Goal: Information Seeking & Learning: Learn about a topic

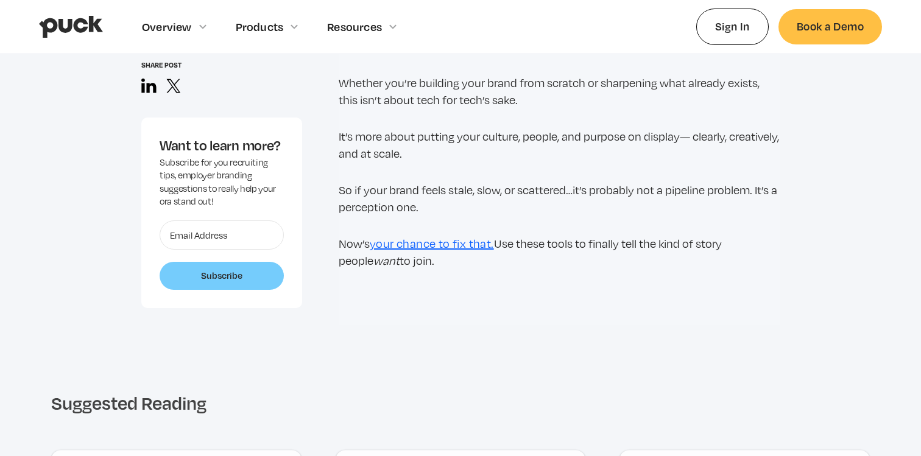
scroll to position [7594, 0]
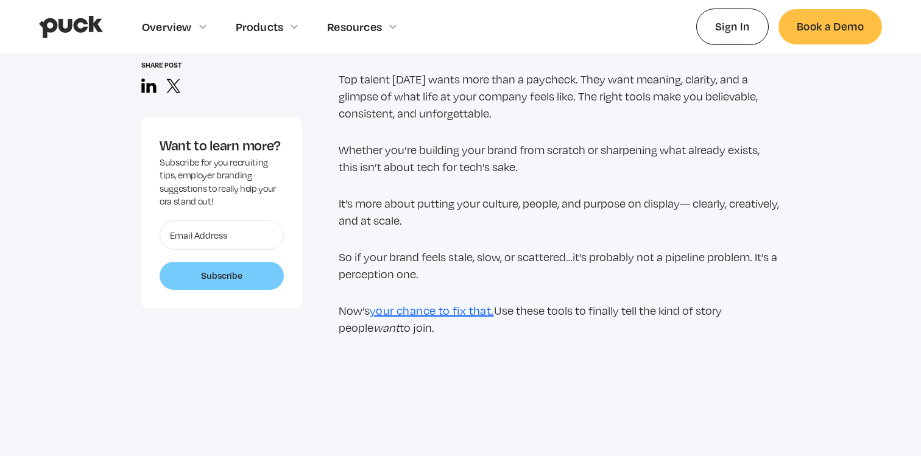
drag, startPoint x: 444, startPoint y: 295, endPoint x: 363, endPoint y: 132, distance: 181.5
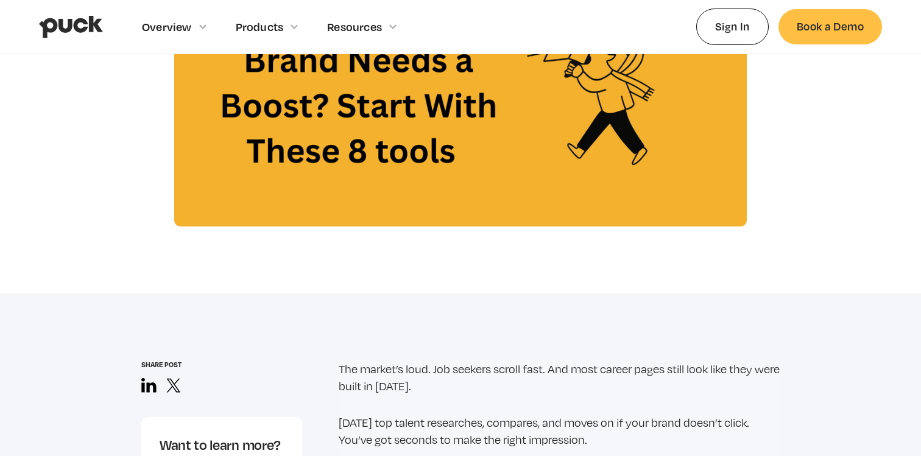
scroll to position [702, 0]
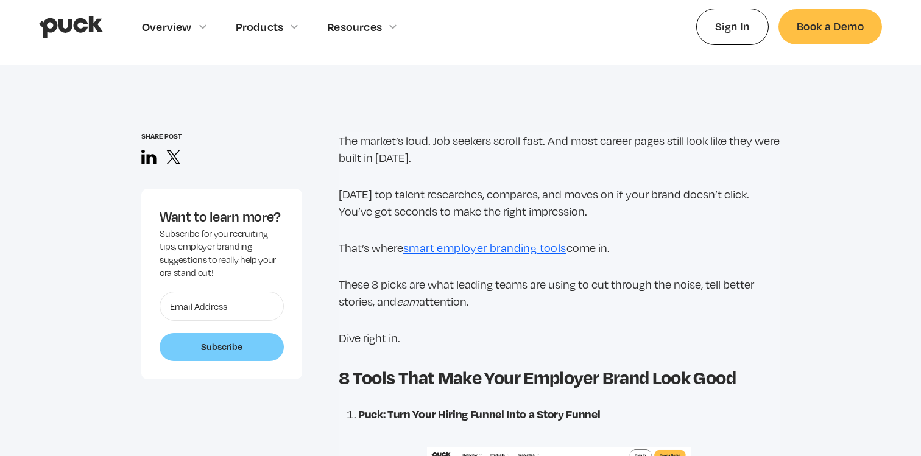
click at [362, 150] on p "The market’s loud. Job seekers scroll fast. And most career pages still look li…" at bounding box center [559, 149] width 441 height 34
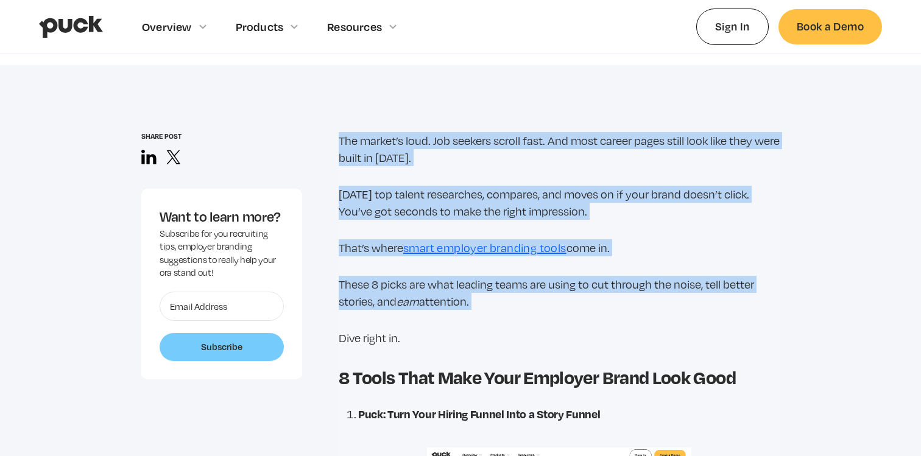
drag, startPoint x: 329, startPoint y: 134, endPoint x: 514, endPoint y: 311, distance: 256.0
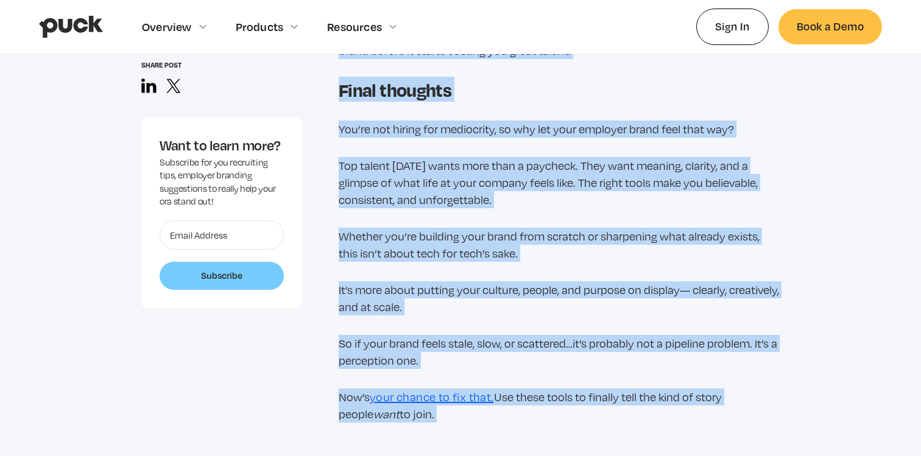
scroll to position [7534, 0]
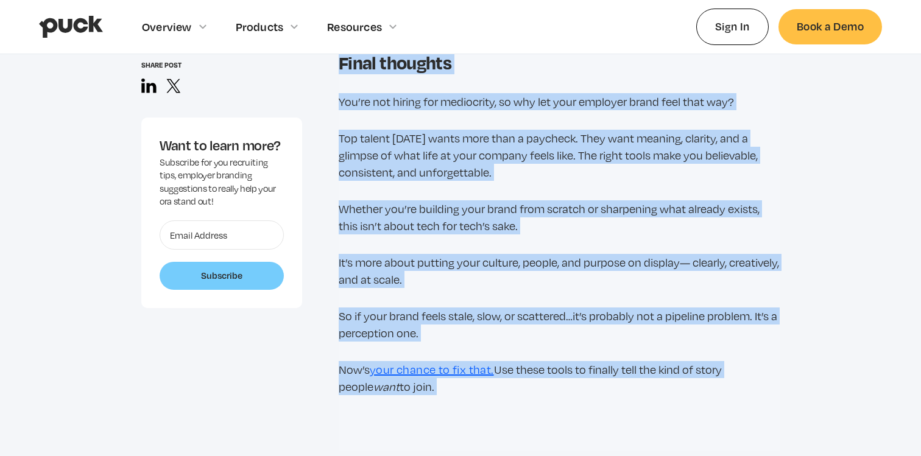
click at [440, 361] on p "Now’s your chance to fix that. Use these tools to finally tell the kind of stor…" at bounding box center [559, 378] width 441 height 34
copy div "Lor ipsumd’s amet. Con adipisc elitse doei. Tem inci utlabo etdol magna aliq en…"
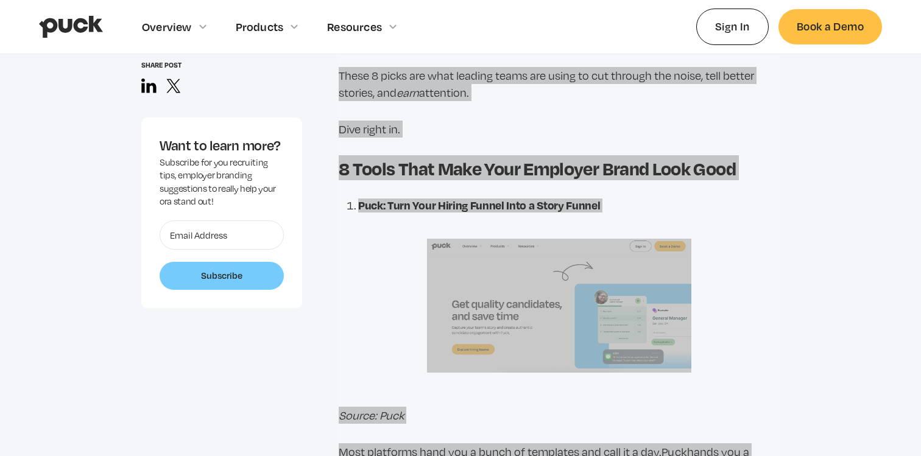
scroll to position [934, 0]
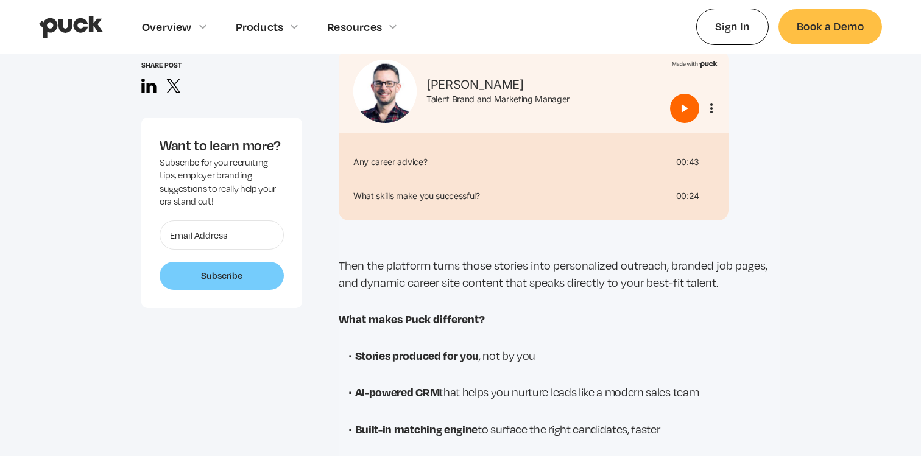
scroll to position [1459, 0]
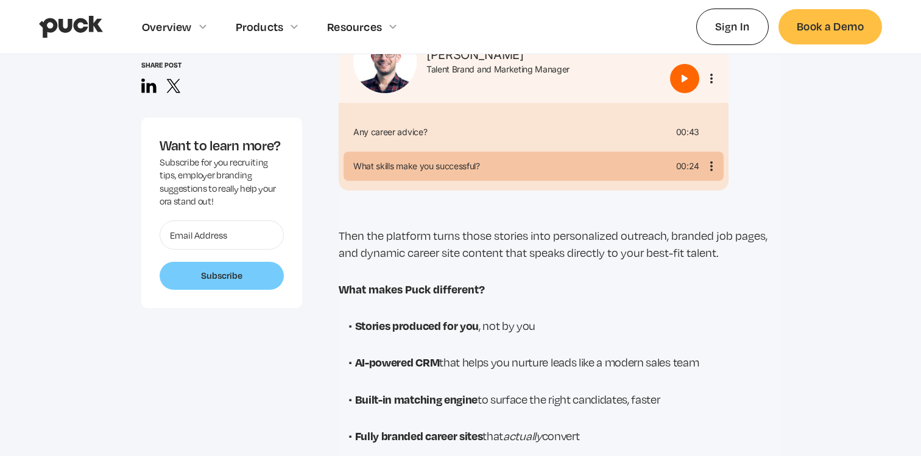
click at [462, 152] on div "What skills make you successful? 00:24" at bounding box center [534, 166] width 380 height 29
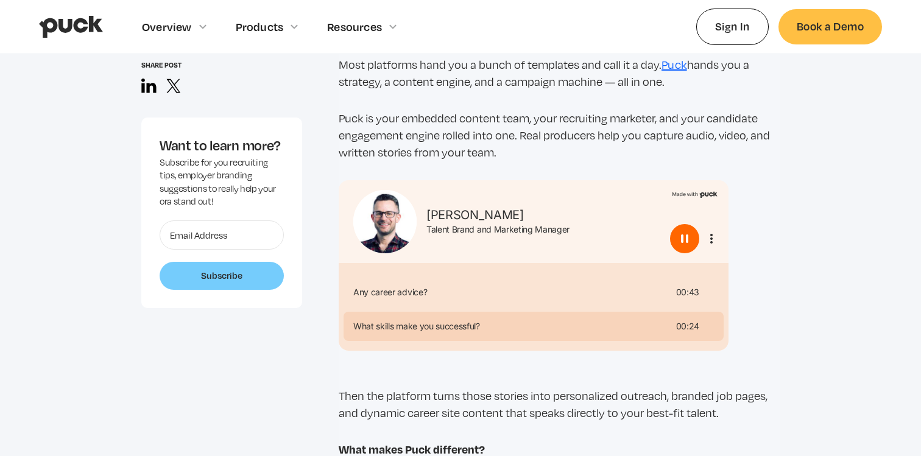
scroll to position [1282, 0]
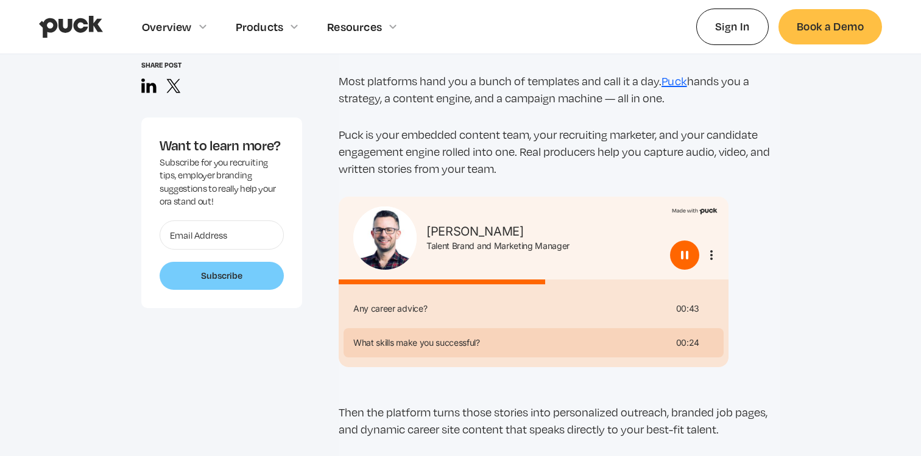
click at [685, 253] on img "Pause" at bounding box center [684, 255] width 15 height 15
type input "0.53202182838096"
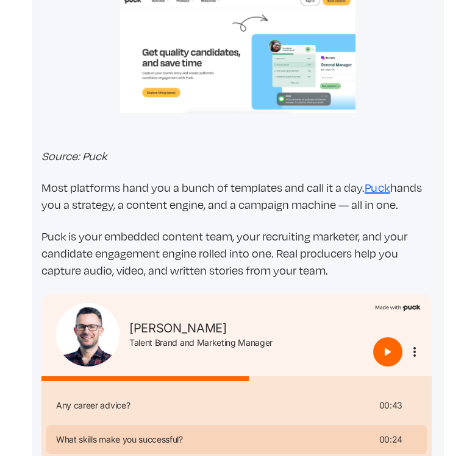
scroll to position [943, 0]
